Goal: Find specific page/section: Find specific page/section

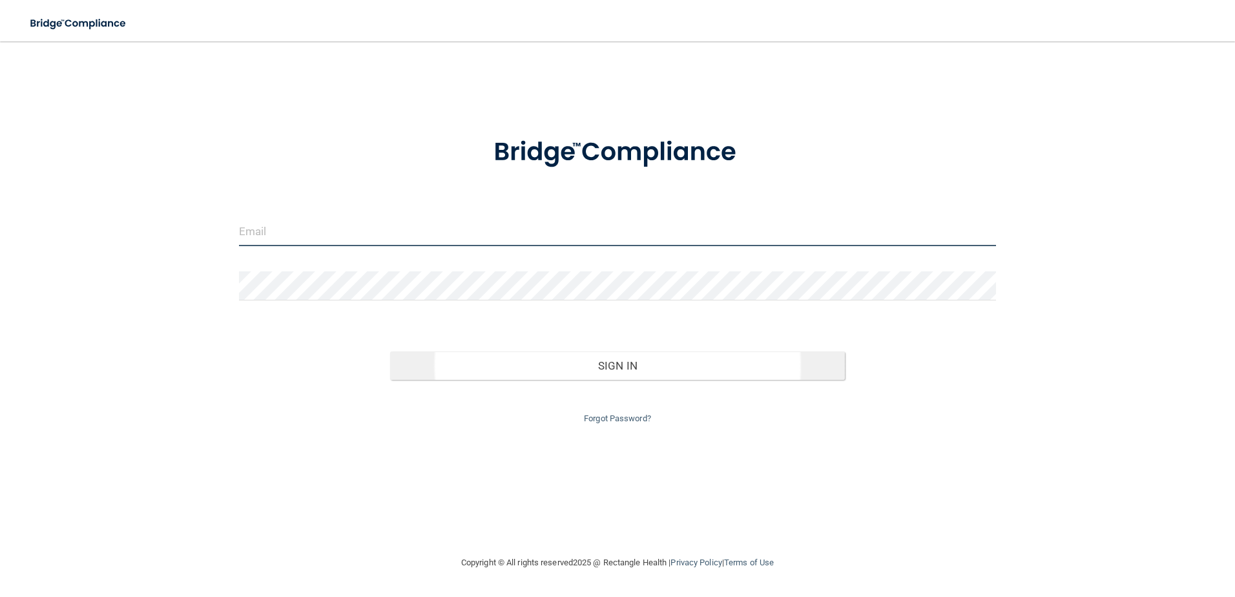
type input "[EMAIL_ADDRESS][DOMAIN_NAME]"
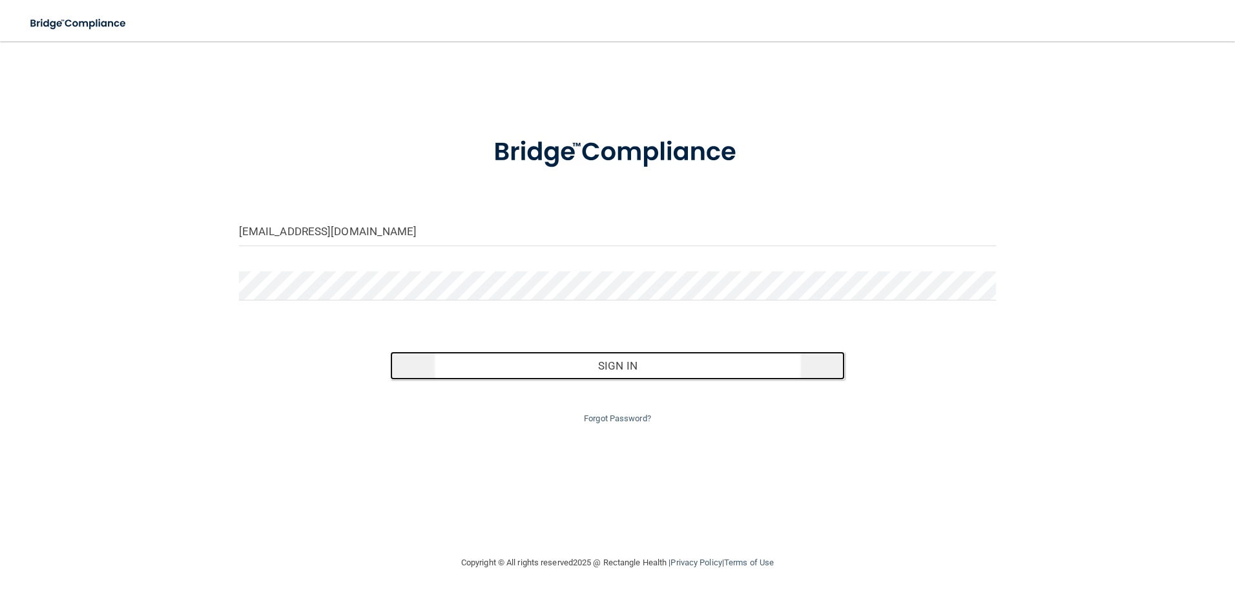
click at [604, 357] on button "Sign In" at bounding box center [617, 365] width 455 height 28
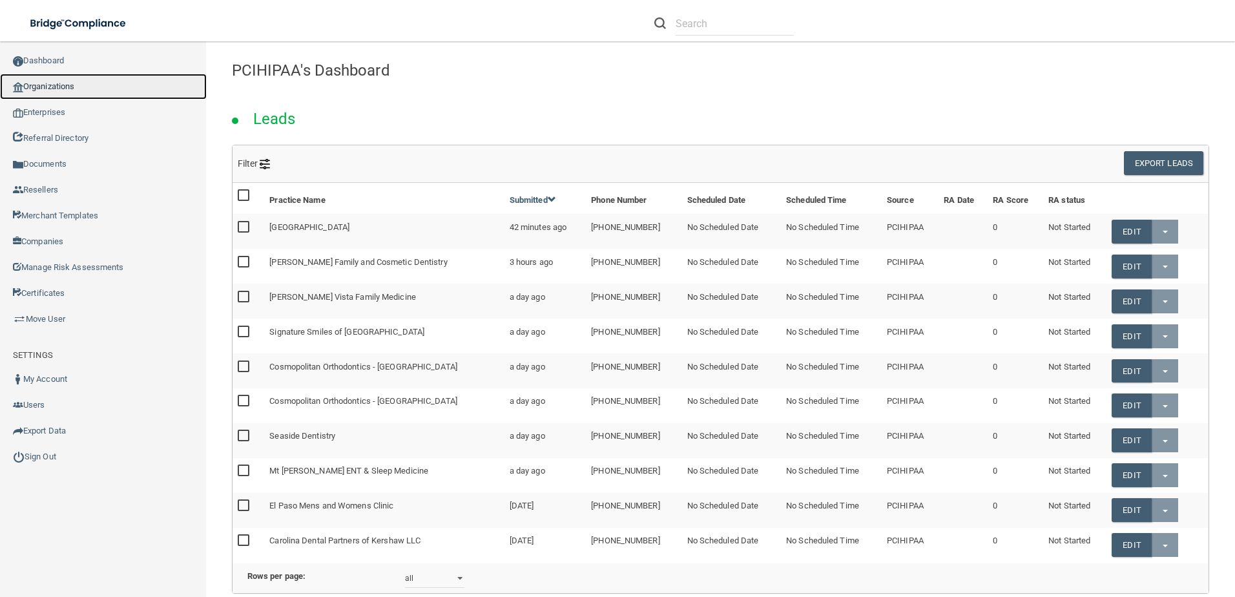
click at [63, 89] on link "Organizations" at bounding box center [103, 87] width 207 height 26
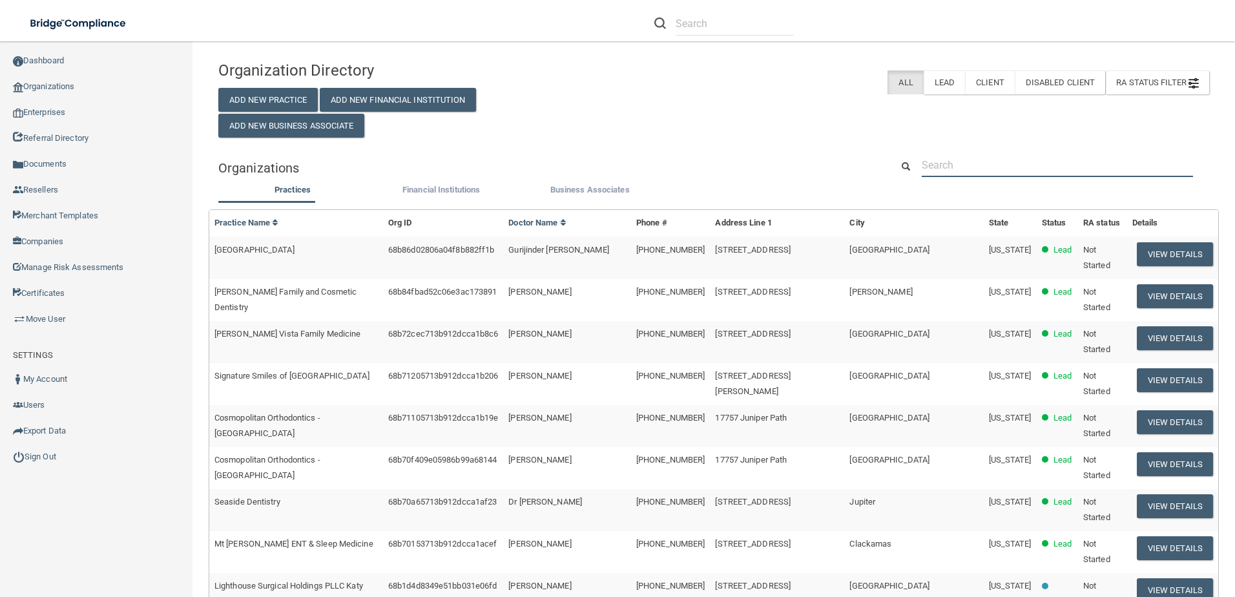
click at [956, 170] on input "text" at bounding box center [1057, 165] width 271 height 24
click at [875, 133] on div "Organization Directory Add New Practice Add New Financial Institution Add New B…" at bounding box center [714, 95] width 1010 height 83
click at [944, 163] on input "text" at bounding box center [1057, 165] width 271 height 24
click at [942, 140] on div "Organization Directory Add New Practice Add New Financial Institution Add New B…" at bounding box center [713, 510] width 991 height 913
click at [942, 169] on input "text" at bounding box center [1057, 165] width 271 height 24
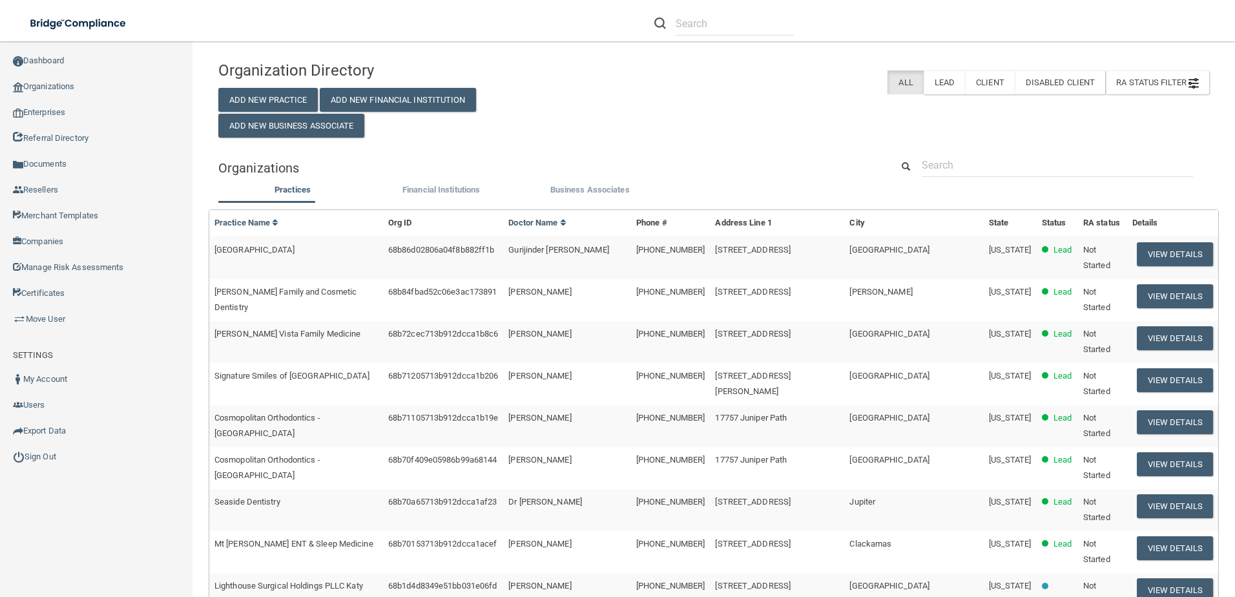
click at [942, 147] on div "Organization Directory Add New Practice Add New Financial Institution Add New B…" at bounding box center [713, 510] width 991 height 913
click at [942, 160] on input "text" at bounding box center [1057, 165] width 271 height 24
click at [942, 138] on div "Organization Directory Add New Practice Add New Financial Institution Add New B…" at bounding box center [713, 510] width 991 height 913
click at [942, 163] on input "text" at bounding box center [1057, 165] width 271 height 24
click at [940, 144] on div "Organization Directory Add New Practice Add New Financial Institution Add New B…" at bounding box center [713, 510] width 991 height 913
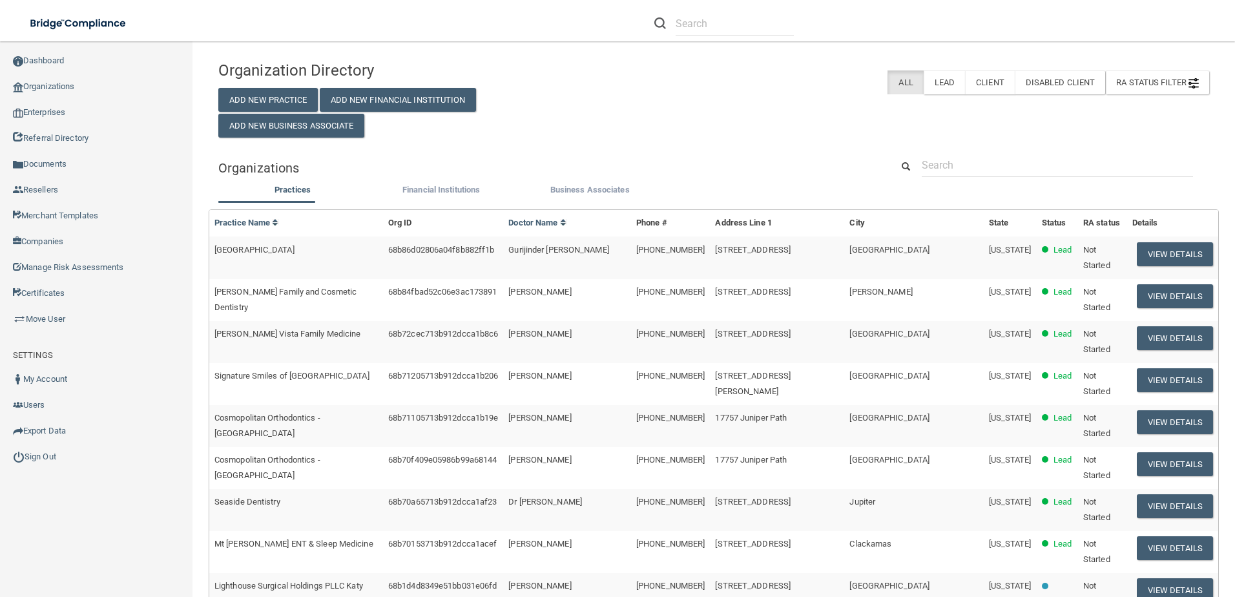
click at [746, 125] on div "Organization Directory Add New Practice Add New Financial Institution Add New B…" at bounding box center [714, 95] width 1010 height 83
click at [323, 166] on h5 "Organizations" at bounding box center [545, 168] width 654 height 14
click at [269, 149] on div "Organization Directory Add New Practice Add New Financial Institution Add New B…" at bounding box center [713, 510] width 991 height 913
click at [312, 165] on h5 "Organizations" at bounding box center [545, 168] width 654 height 14
